Goal: Task Accomplishment & Management: Manage account settings

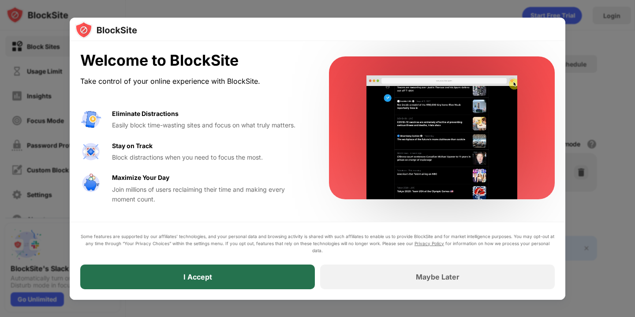
click at [256, 275] on div "I Accept" at bounding box center [197, 277] width 235 height 25
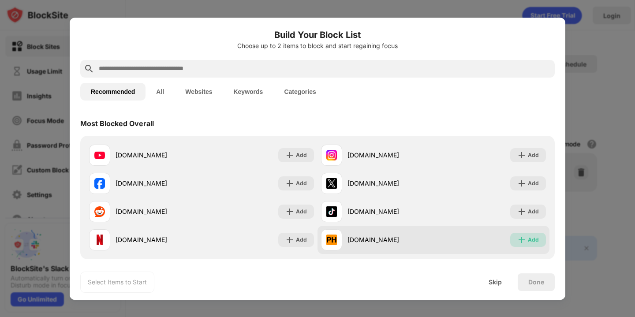
click at [530, 238] on div "Add" at bounding box center [533, 239] width 11 height 9
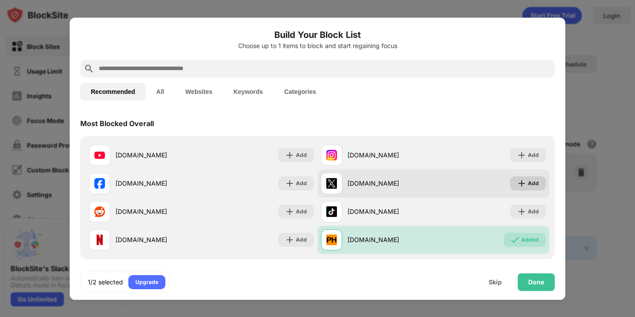
click at [530, 186] on div "Add" at bounding box center [533, 183] width 11 height 9
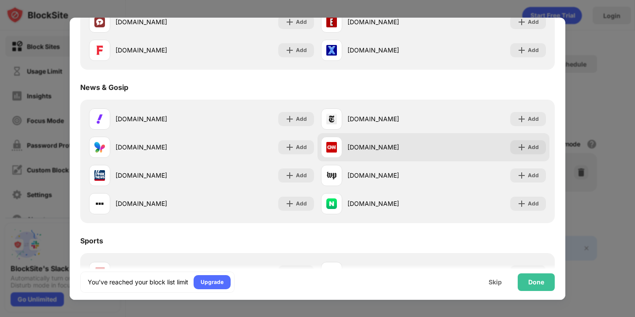
scroll to position [513, 0]
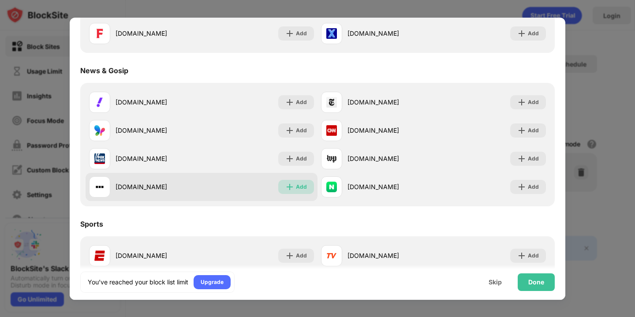
click at [299, 184] on div "Add" at bounding box center [301, 187] width 11 height 9
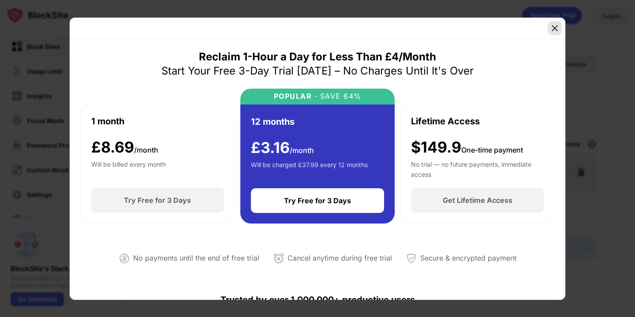
click at [550, 28] on img at bounding box center [554, 28] width 9 height 9
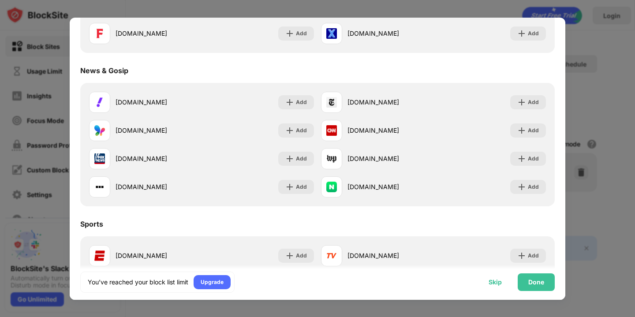
click at [492, 277] on div "Skip" at bounding box center [495, 282] width 34 height 18
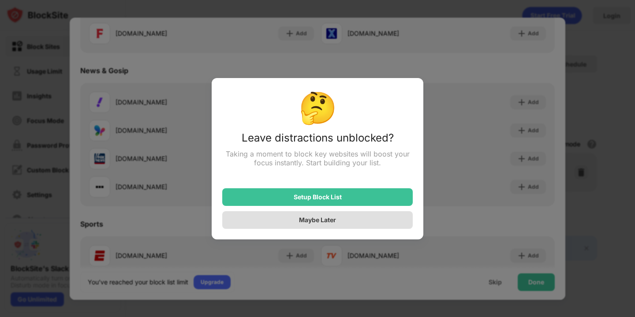
click at [332, 226] on div "Maybe Later" at bounding box center [317, 220] width 190 height 18
